Goal: Task Accomplishment & Management: Complete application form

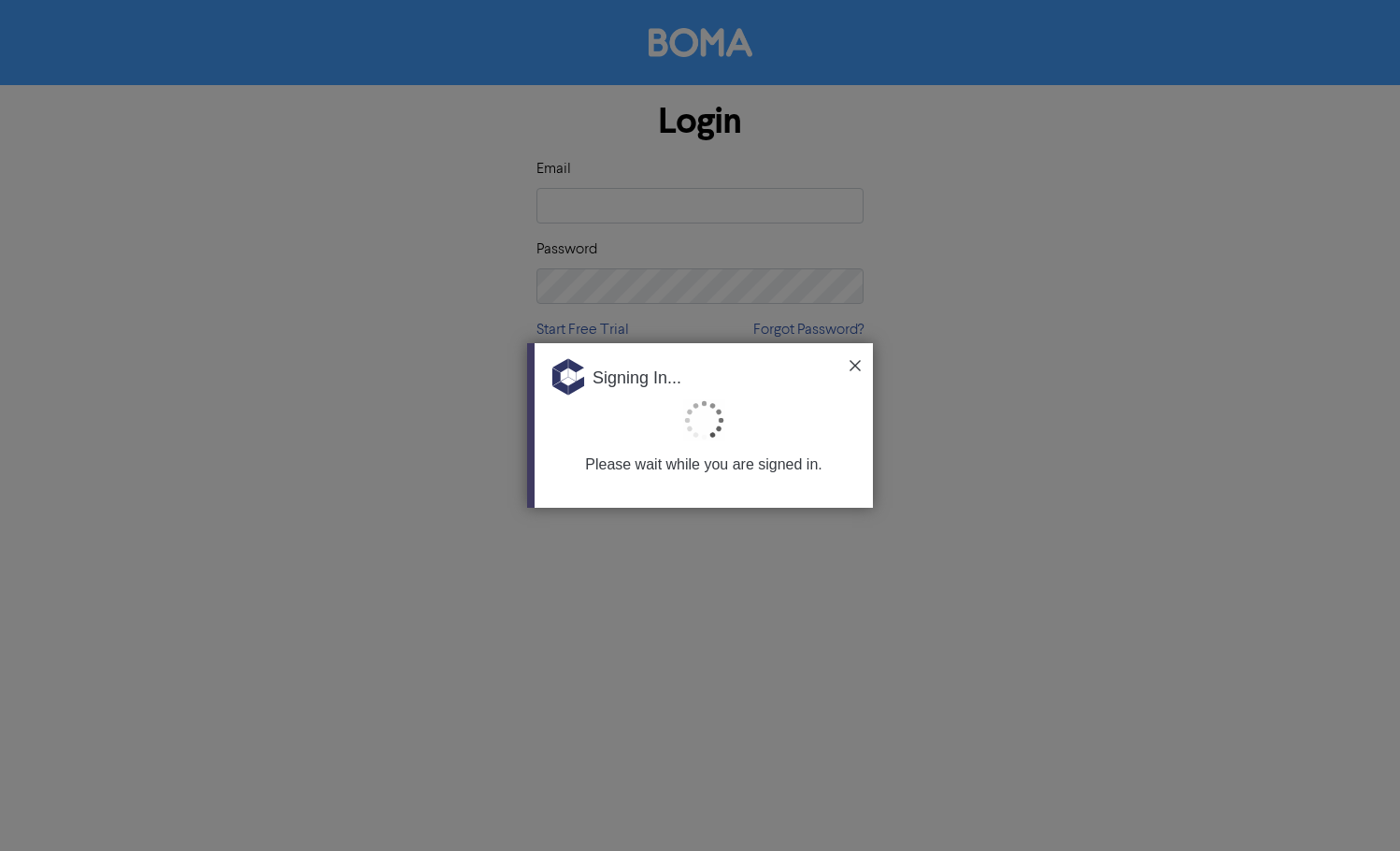
type input "[PERSON_NAME][EMAIL_ADDRESS][PERSON_NAME][DOMAIN_NAME]"
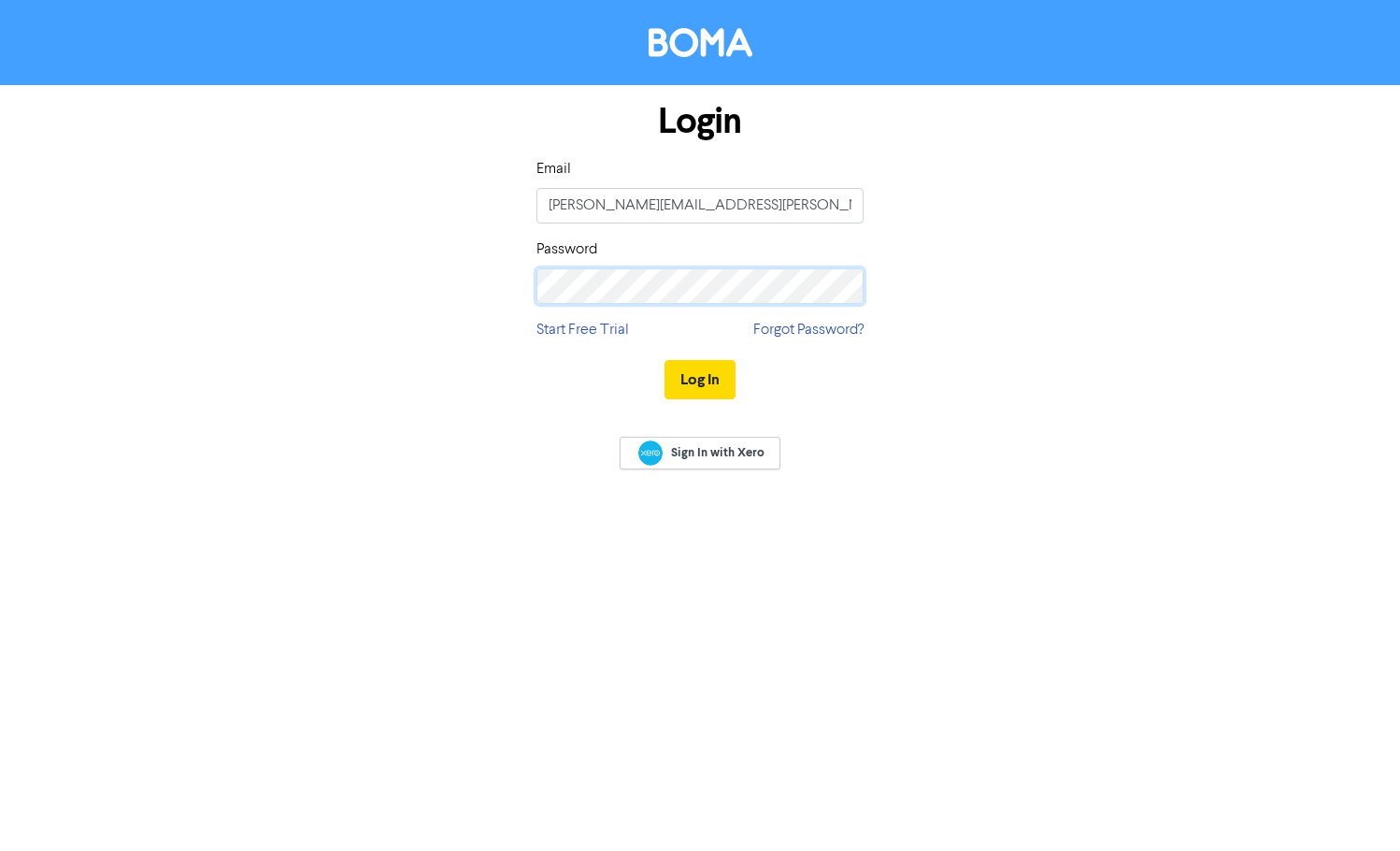
click at [252, 285] on div "Login Email [PERSON_NAME][EMAIL_ADDRESS][PERSON_NAME][DOMAIN_NAME] Password Sta…" at bounding box center [700, 252] width 1066 height 333
click at [1035, 385] on div "Login Email [PERSON_NAME][EMAIL_ADDRESS][PERSON_NAME][DOMAIN_NAME] Password Sta…" at bounding box center [700, 252] width 1066 height 333
click at [423, 269] on div "Login Email [PERSON_NAME][EMAIL_ADDRESS][PERSON_NAME][DOMAIN_NAME] Password Sta…" at bounding box center [700, 252] width 1066 height 333
click at [989, 426] on div "Sign In with Xero" at bounding box center [700, 455] width 1400 height 74
click at [701, 375] on button "Log In" at bounding box center [700, 379] width 71 height 39
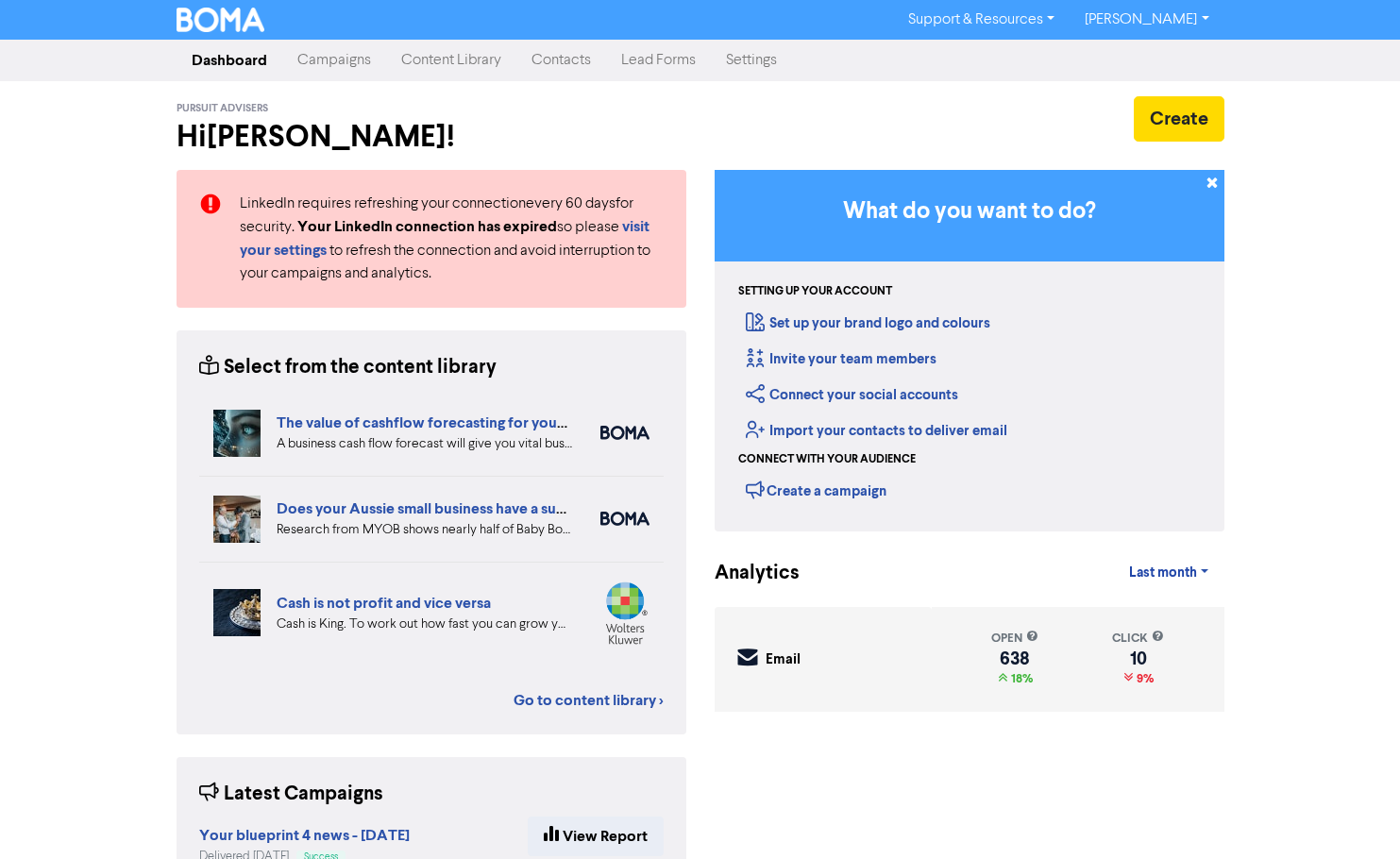
click at [573, 65] on link "Contacts" at bounding box center [562, 61] width 90 height 38
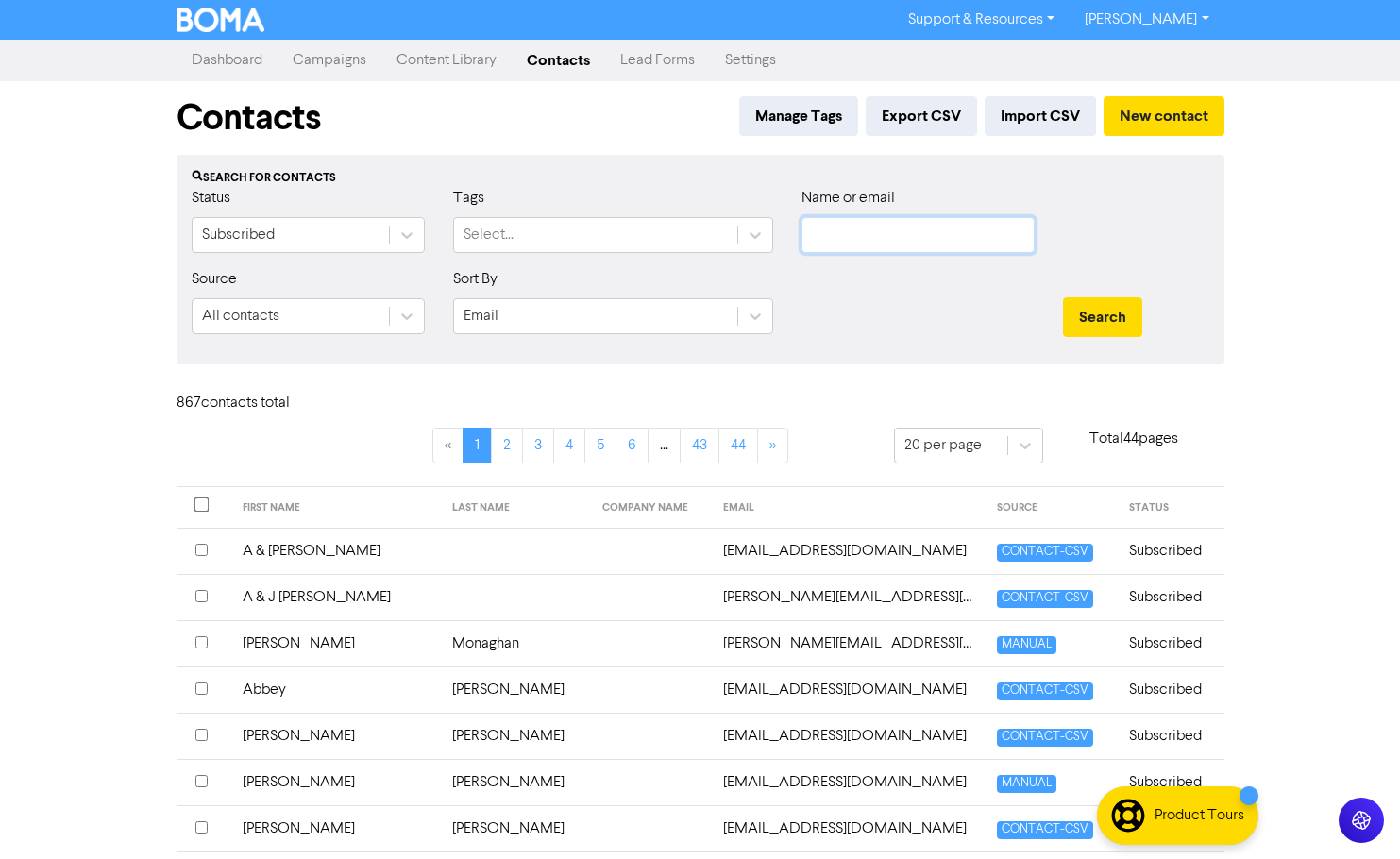
click at [914, 234] on input "text" at bounding box center [918, 235] width 233 height 36
paste input "[PERSON_NAME]"
type input "[PERSON_NAME]"
click at [1091, 312] on button "Search" at bounding box center [1103, 318] width 80 height 40
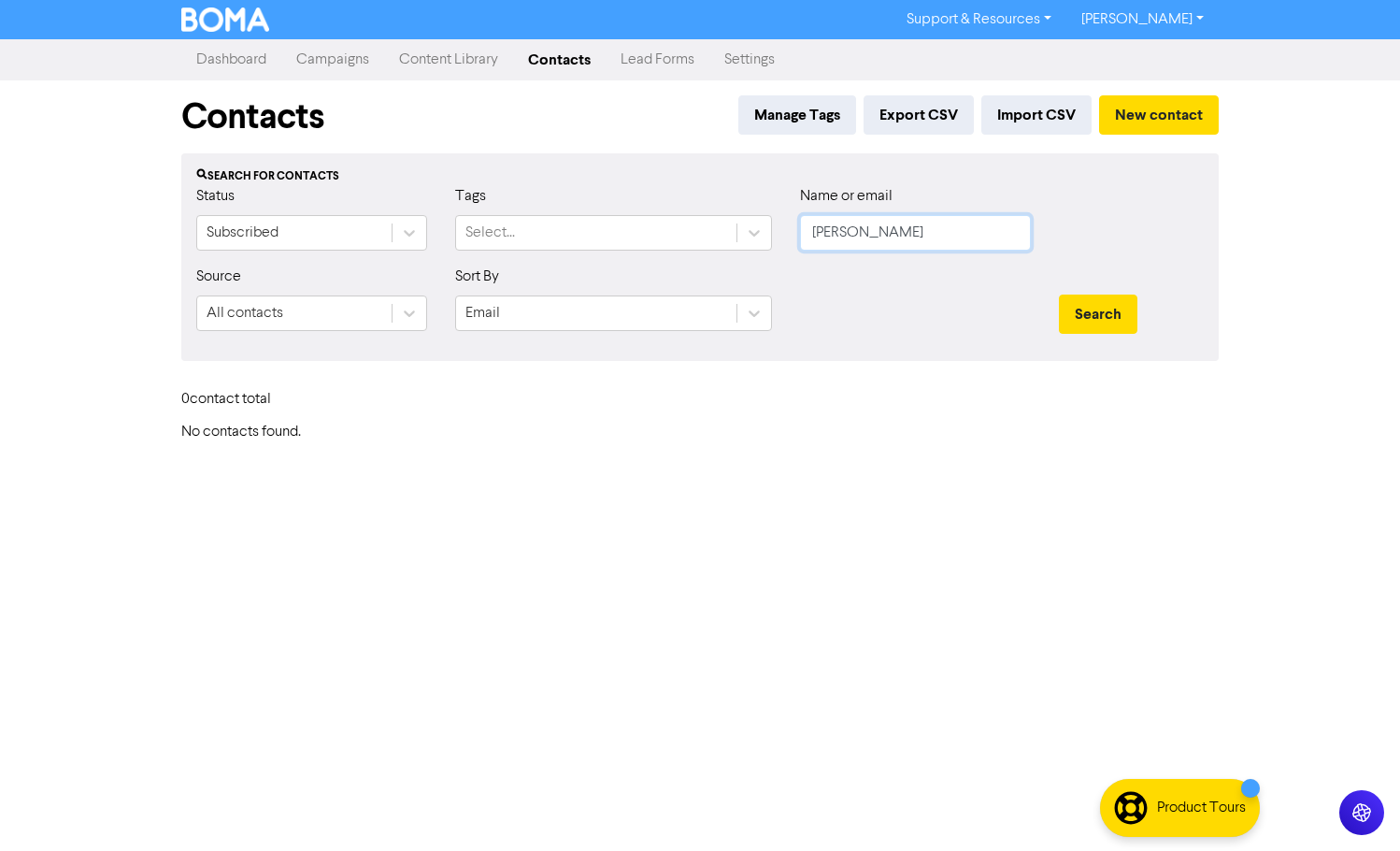
click at [945, 237] on input "[PERSON_NAME]" at bounding box center [915, 233] width 231 height 36
click at [1100, 306] on button "Search" at bounding box center [1099, 315] width 79 height 39
click at [1101, 316] on button "Search" at bounding box center [1099, 315] width 79 height 39
click at [909, 230] on input "[PERSON_NAME]" at bounding box center [915, 233] width 231 height 36
click at [1142, 121] on button "New contact" at bounding box center [1159, 116] width 119 height 39
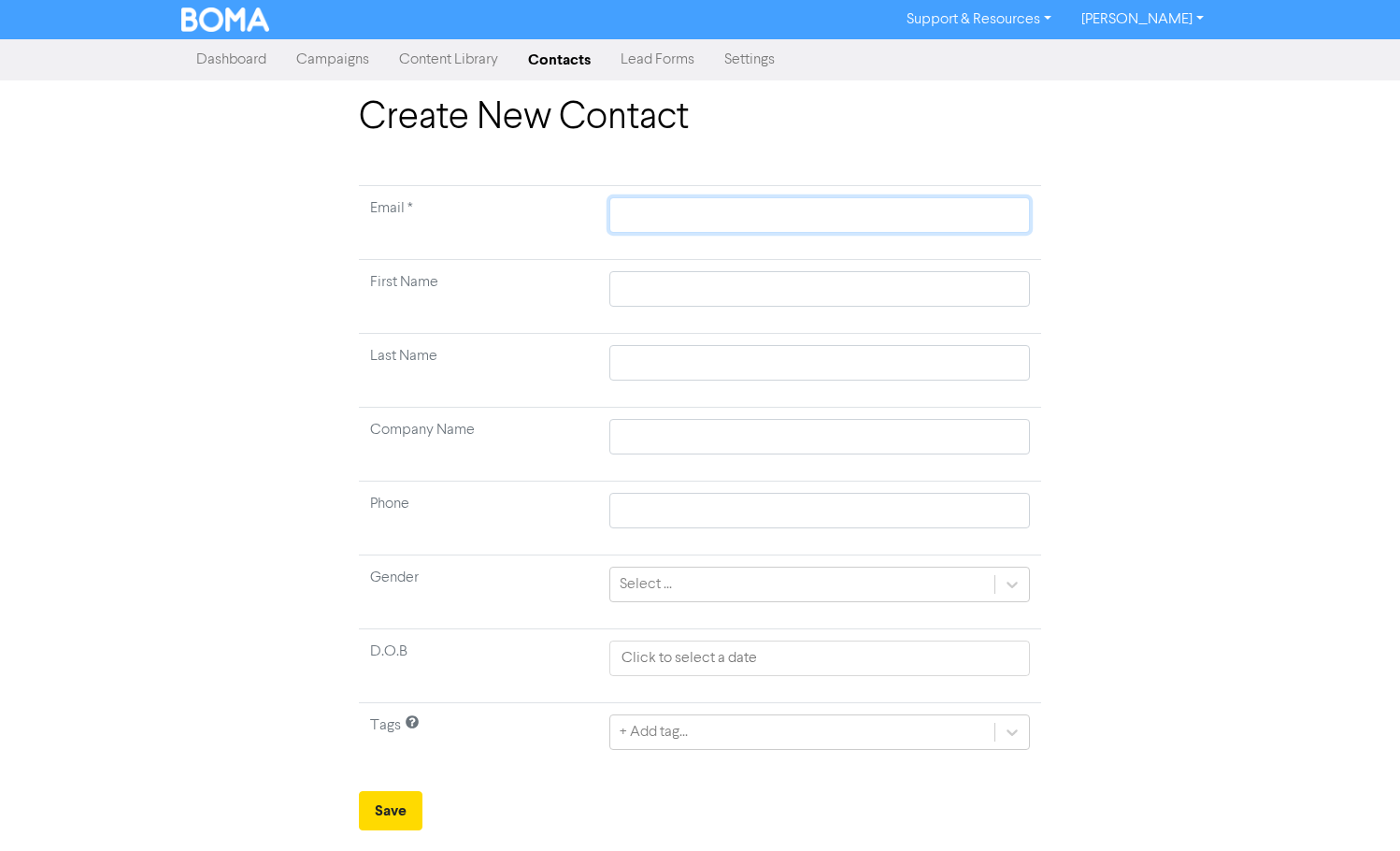
click at [671, 201] on input "text" at bounding box center [820, 215] width 421 height 36
paste input "[EMAIL_ADDRESS][DOMAIN_NAME]"
type input "[EMAIL_ADDRESS][DOMAIN_NAME]"
click at [704, 289] on input "text" at bounding box center [820, 289] width 421 height 36
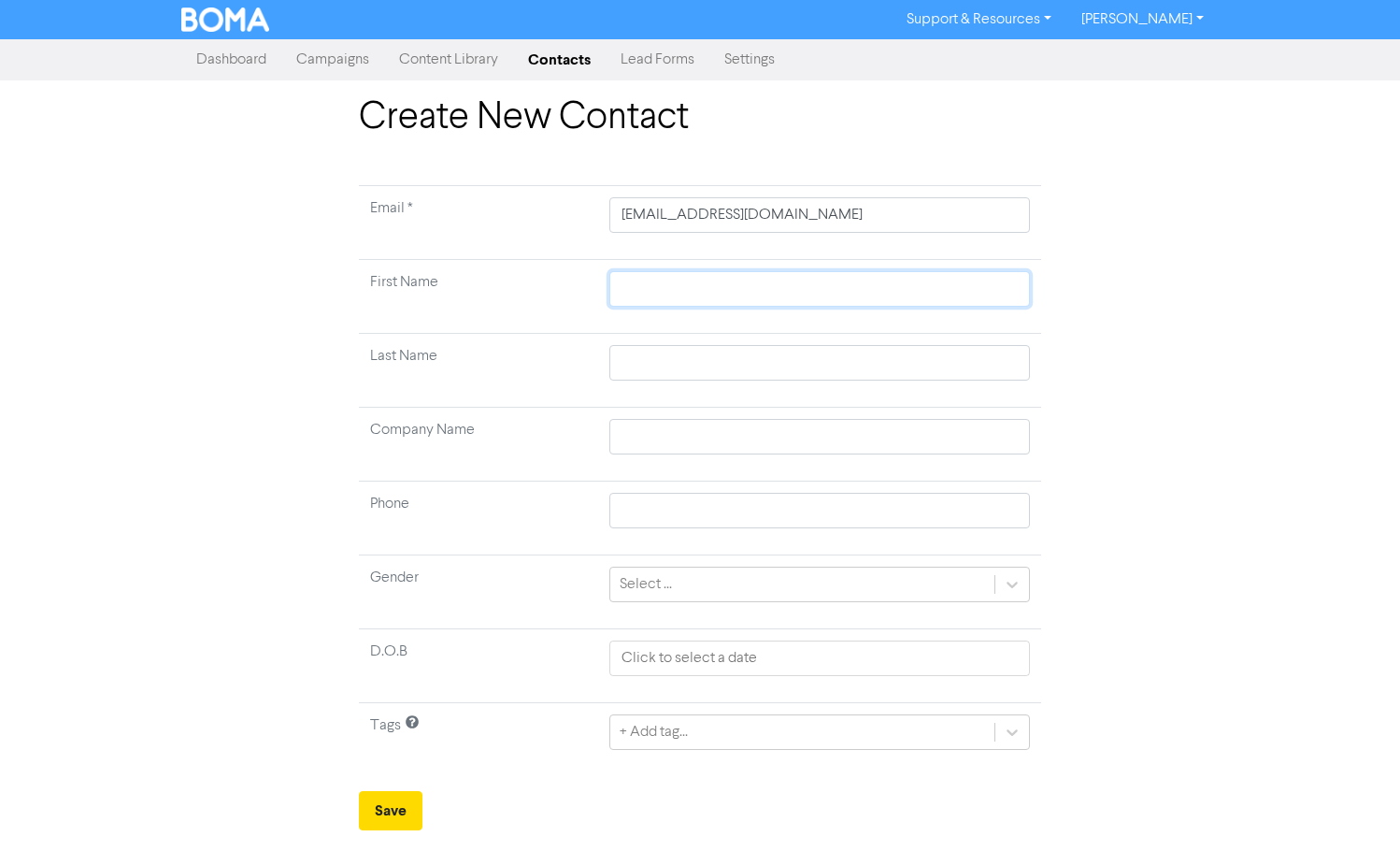
paste input "[PERSON_NAME]"
type input "[PERSON_NAME]"
drag, startPoint x: 690, startPoint y: 294, endPoint x: 654, endPoint y: 295, distance: 36.0
click at [654, 295] on input "[PERSON_NAME]" at bounding box center [820, 289] width 421 height 36
type input "Jye"
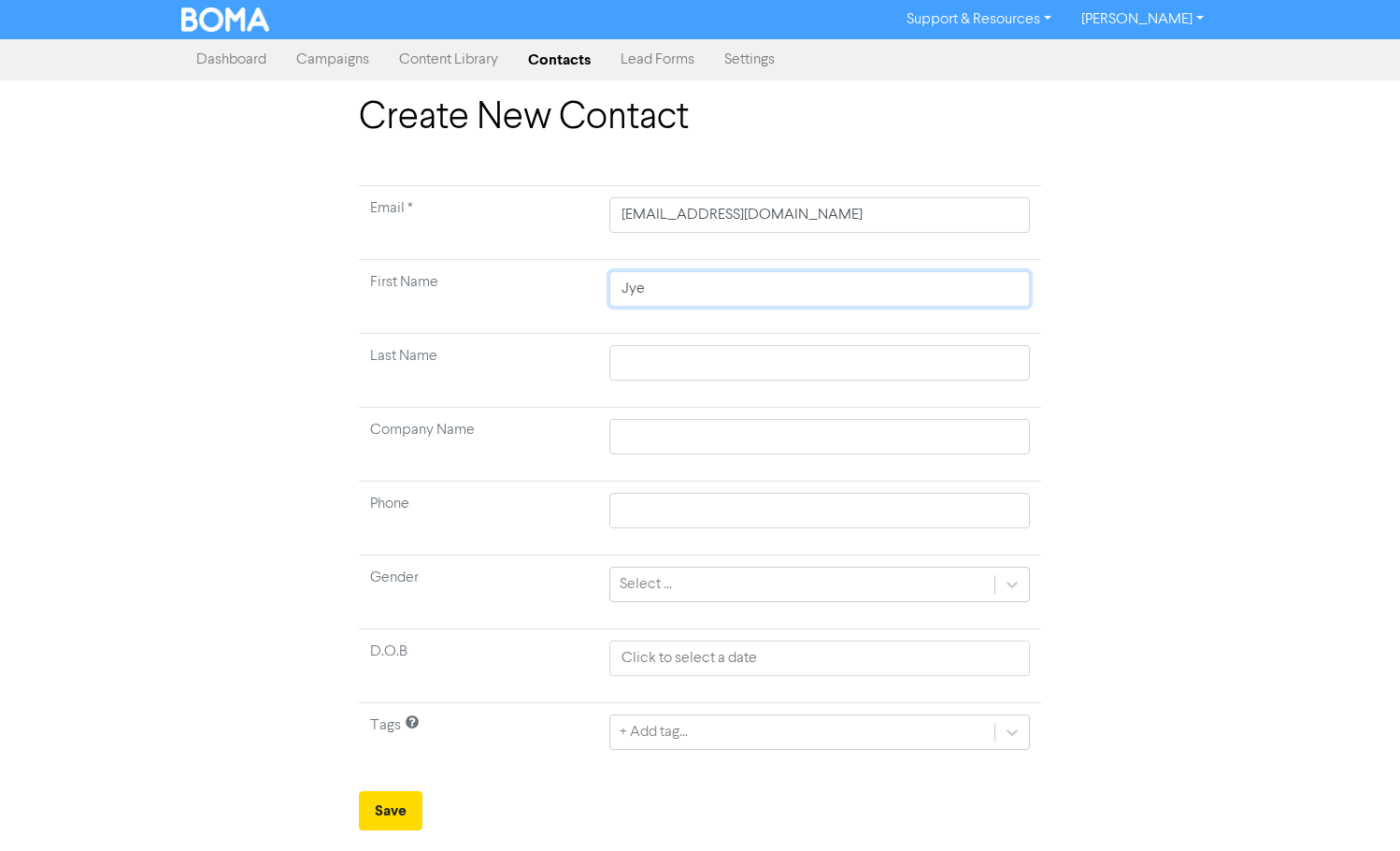
type input "Jye"
drag, startPoint x: 645, startPoint y: 359, endPoint x: 653, endPoint y: 339, distance: 21.5
click at [645, 359] on input "text" at bounding box center [820, 363] width 421 height 36
paste input "[PERSON_NAME]"
type input "[PERSON_NAME]"
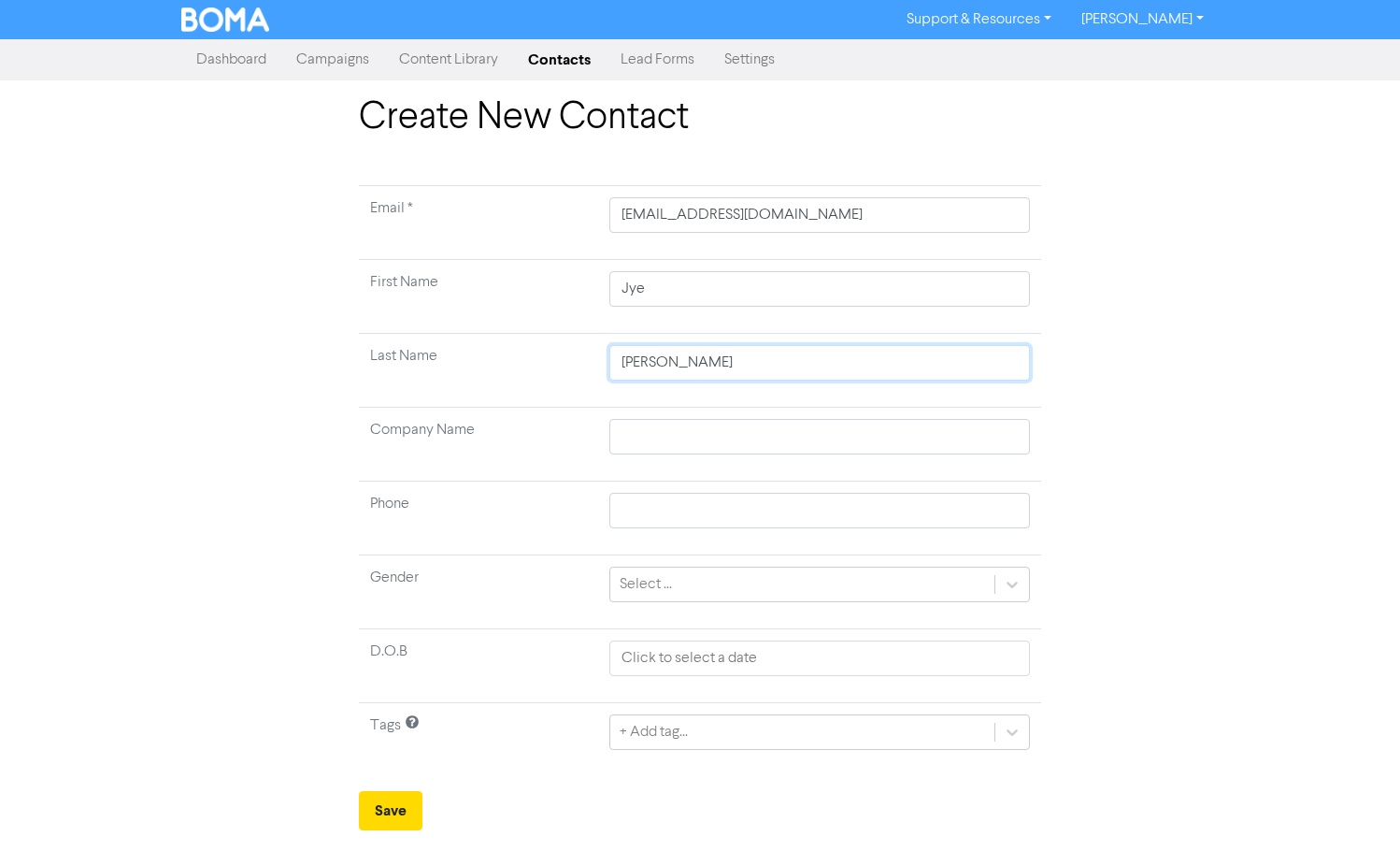
type input "[PERSON_NAME]"
click at [666, 295] on input "Jye" at bounding box center [820, 289] width 421 height 36
type input "Jye"
click at [715, 374] on input "[PERSON_NAME]" at bounding box center [820, 363] width 421 height 36
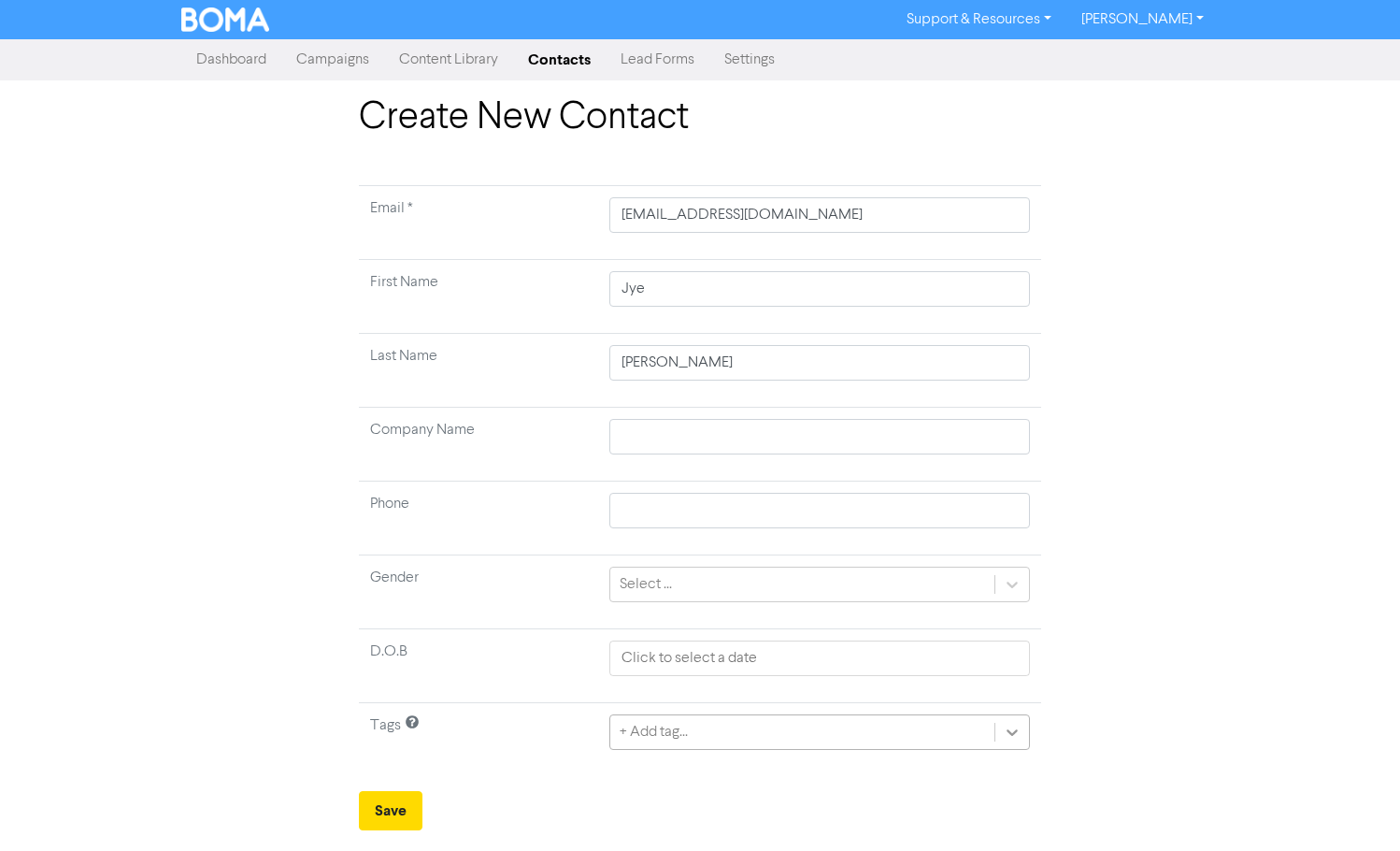
click at [1008, 739] on div "+ Add tag..." at bounding box center [820, 733] width 421 height 36
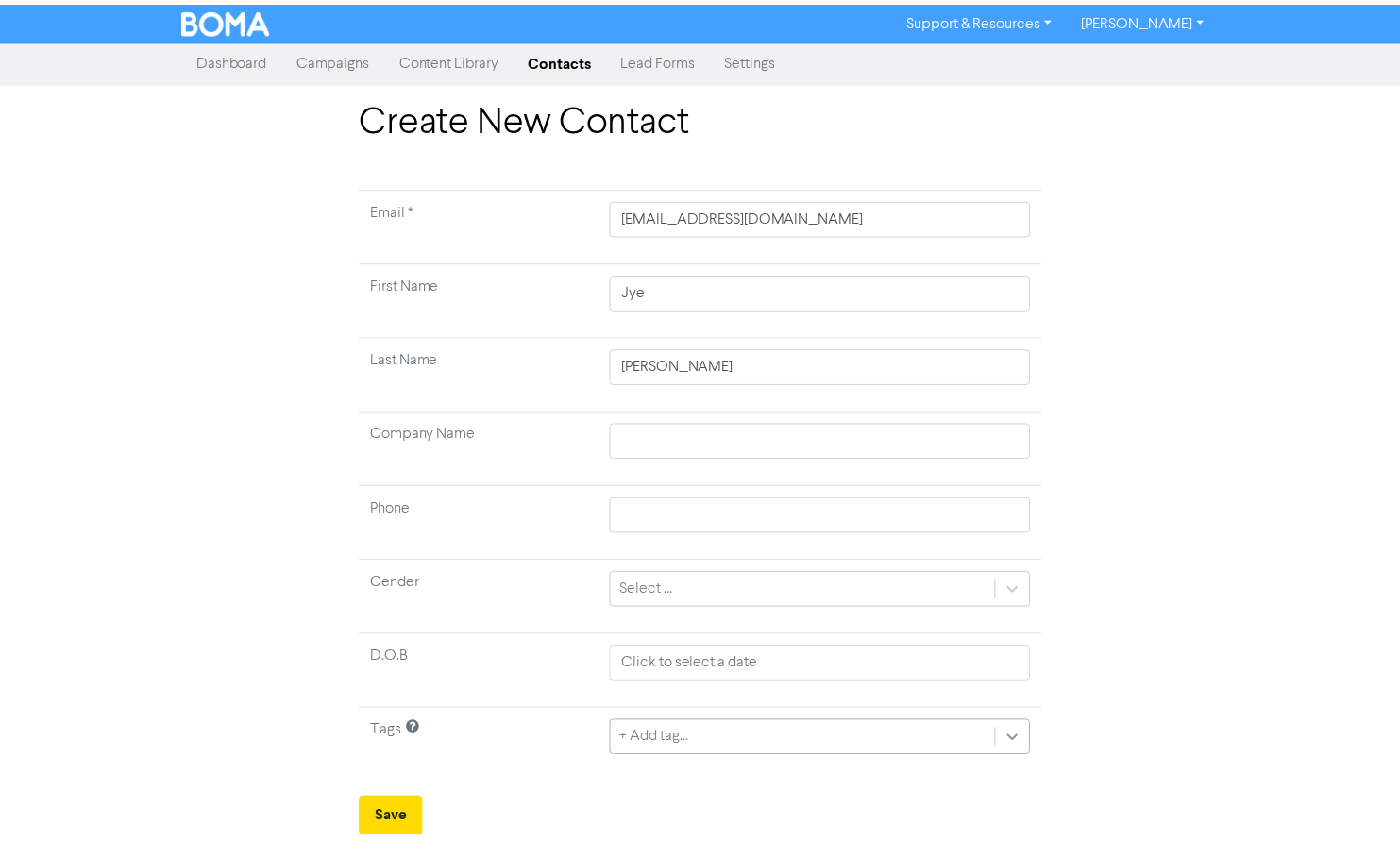
scroll to position [189, 0]
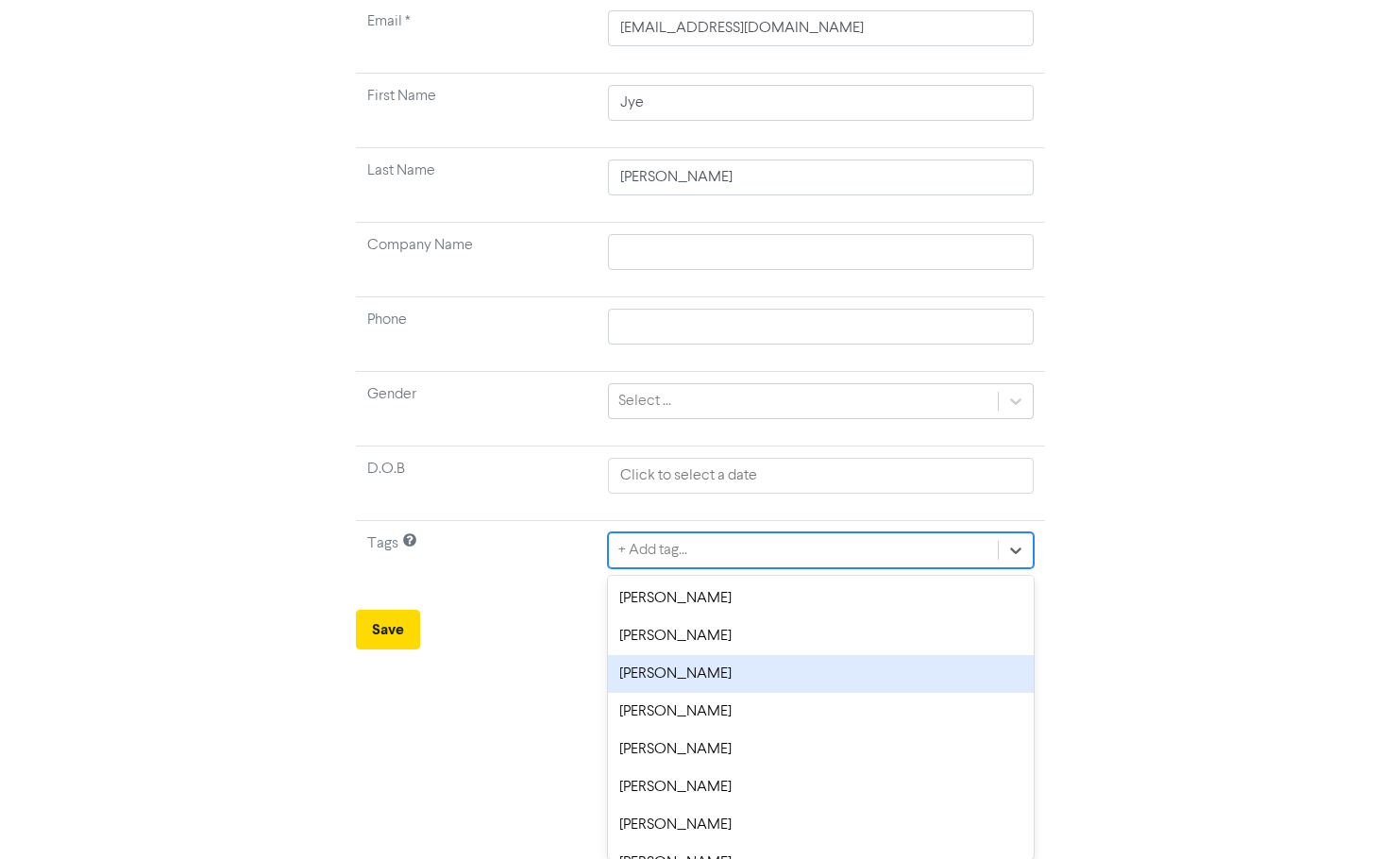
click at [708, 675] on div "[PERSON_NAME]" at bounding box center [820, 674] width 425 height 38
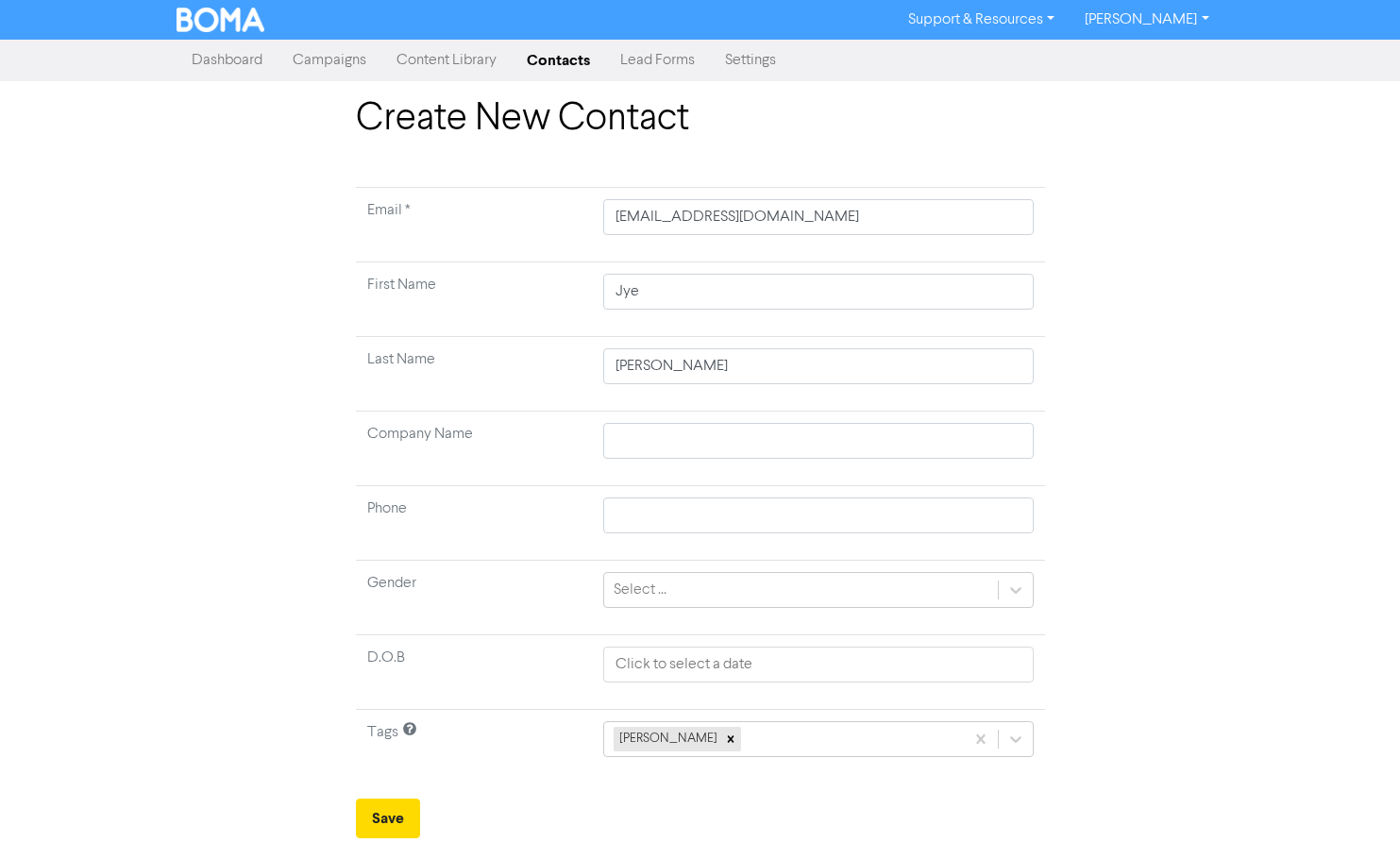
scroll to position [0, 0]
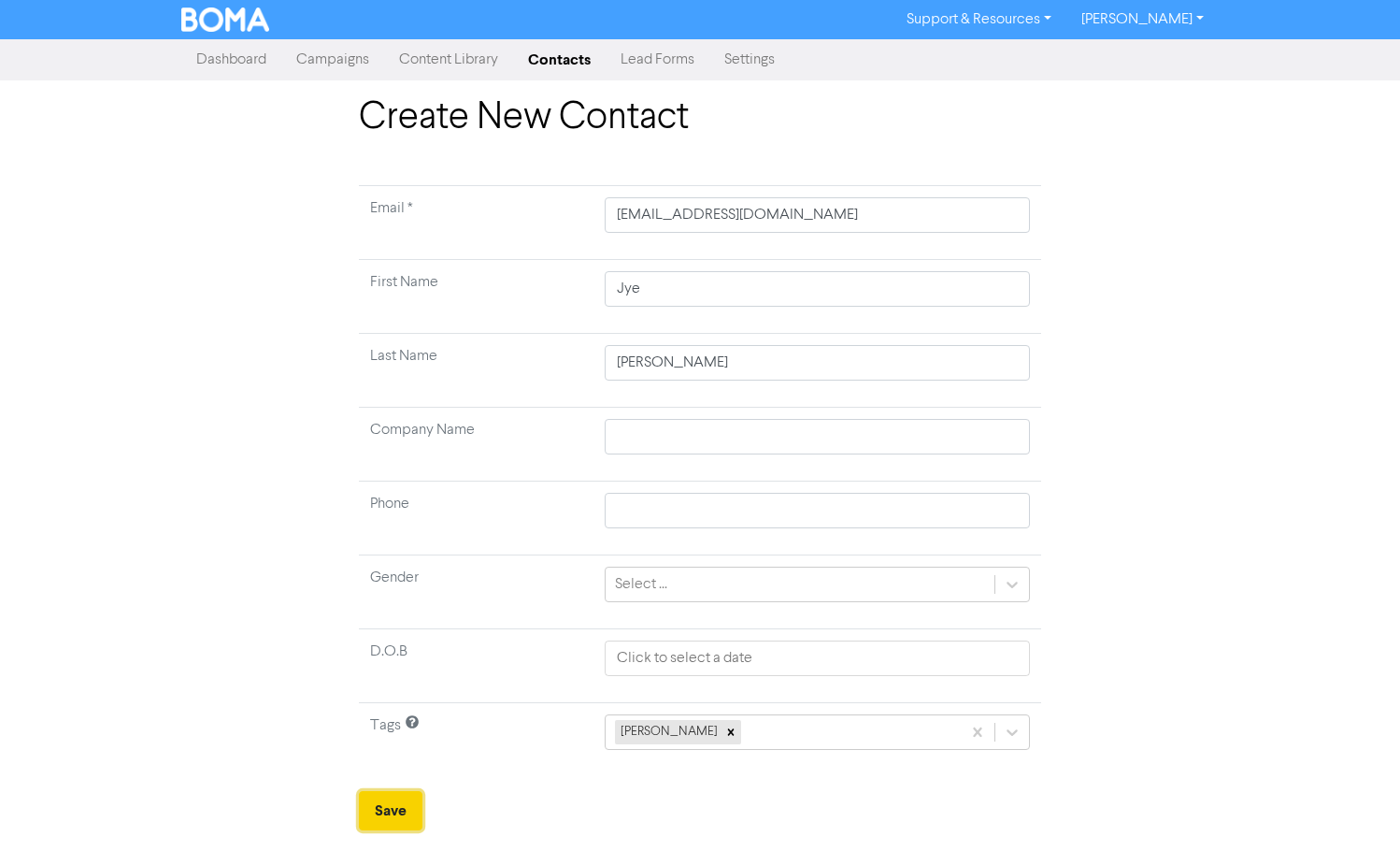
click at [397, 810] on button "Save" at bounding box center [391, 811] width 64 height 39
